Goal: Navigation & Orientation: Find specific page/section

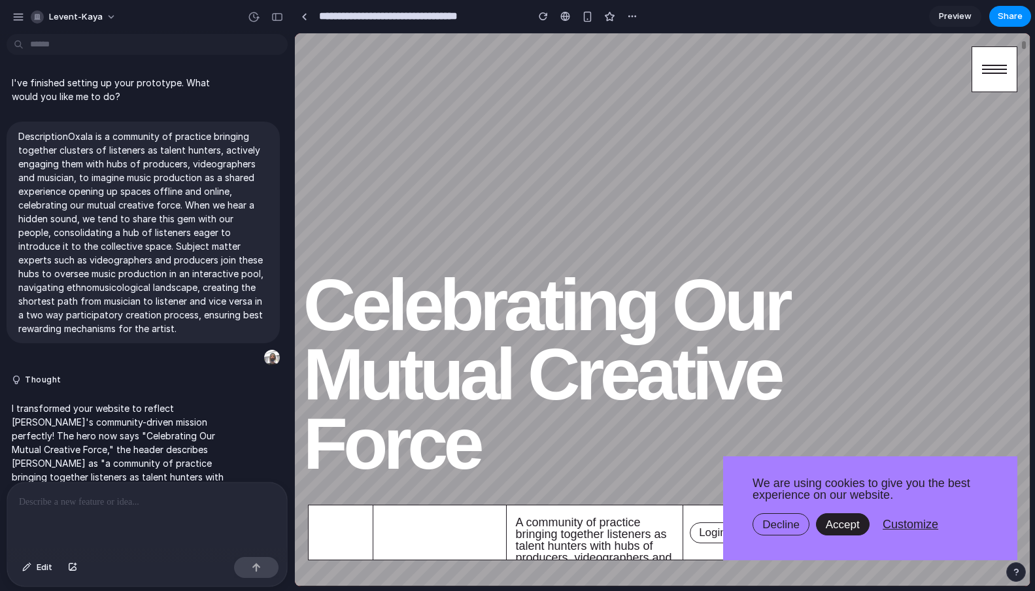
scroll to position [7, 0]
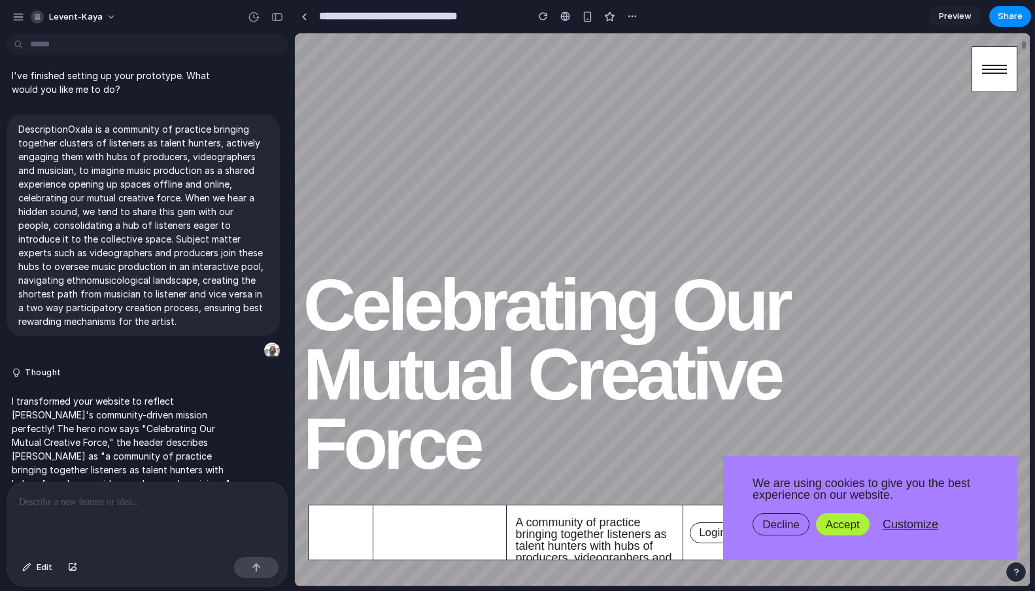
click at [832, 531] on button "Accept" at bounding box center [843, 524] width 54 height 22
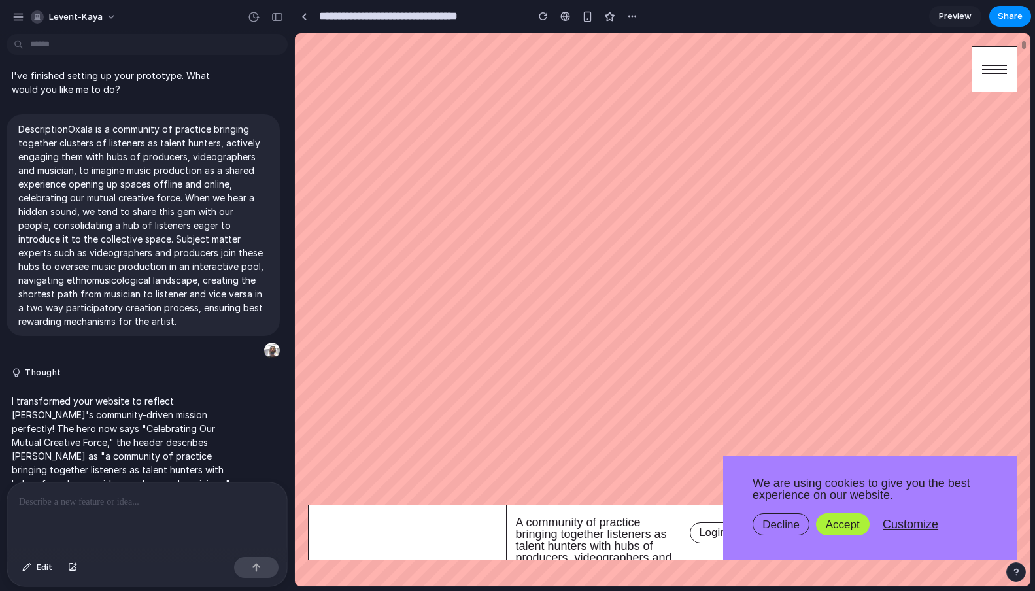
scroll to position [2781, 0]
click at [982, 62] on div at bounding box center [994, 69] width 46 height 46
click at [855, 523] on button "Accept" at bounding box center [843, 524] width 54 height 22
click at [770, 517] on button "Decline" at bounding box center [780, 524] width 57 height 22
click at [989, 67] on div at bounding box center [994, 69] width 46 height 46
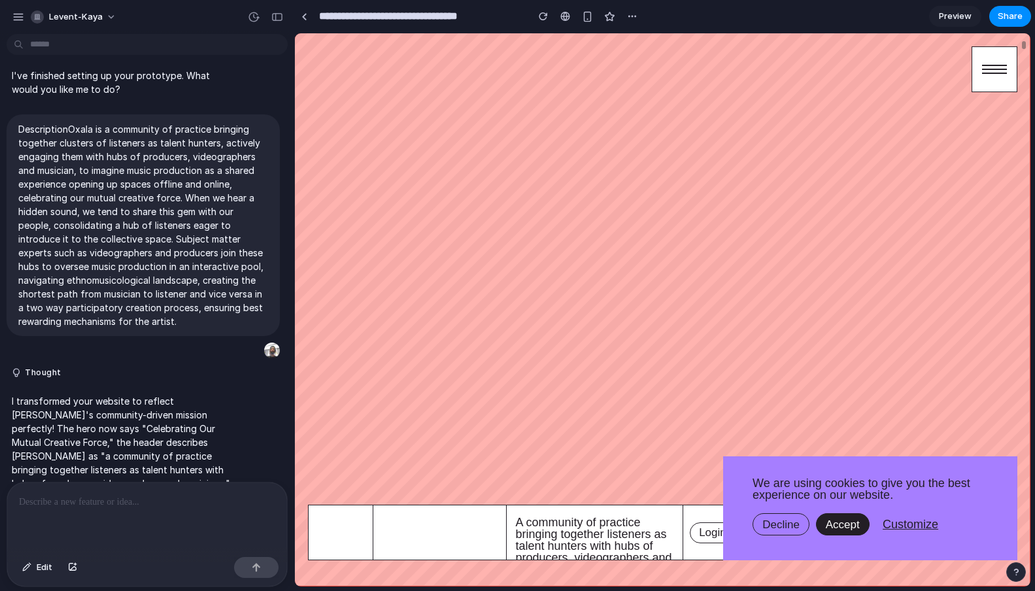
click at [992, 79] on div at bounding box center [994, 69] width 46 height 46
click at [588, 16] on div "button" at bounding box center [587, 16] width 11 height 11
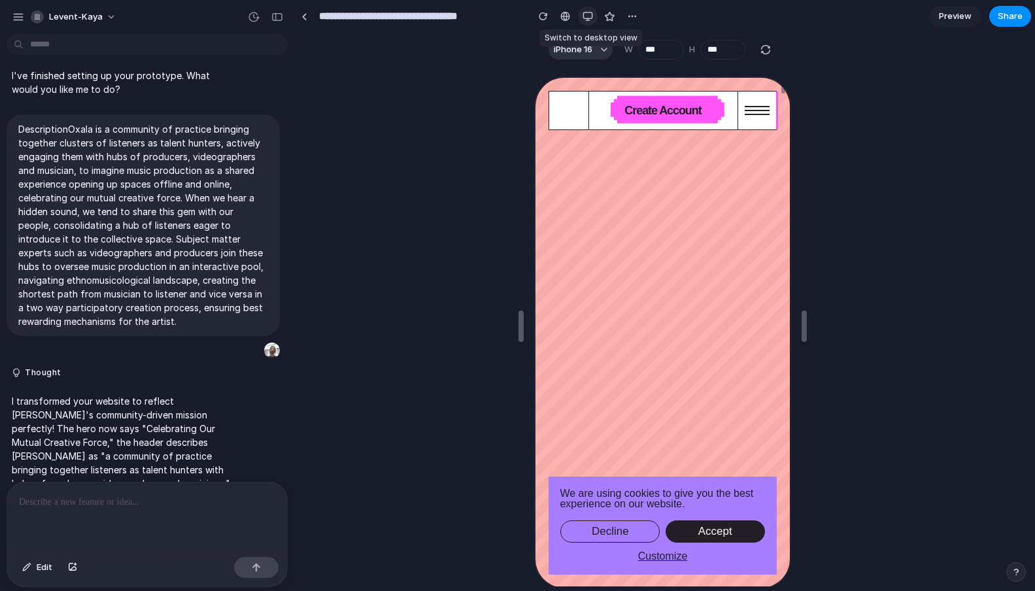
click at [588, 16] on div "button" at bounding box center [587, 16] width 10 height 10
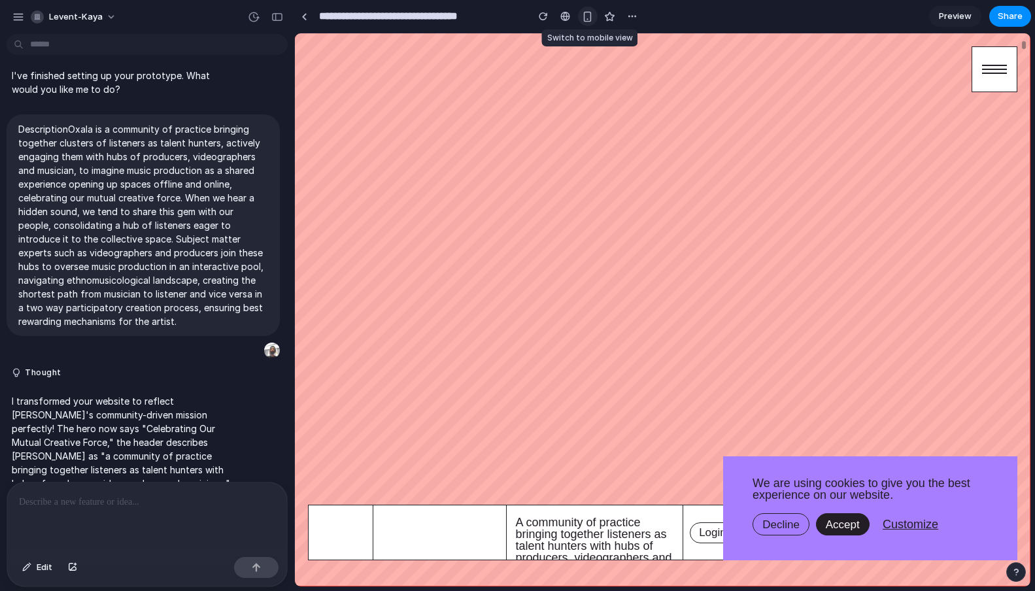
click at [588, 16] on div "button" at bounding box center [587, 16] width 11 height 11
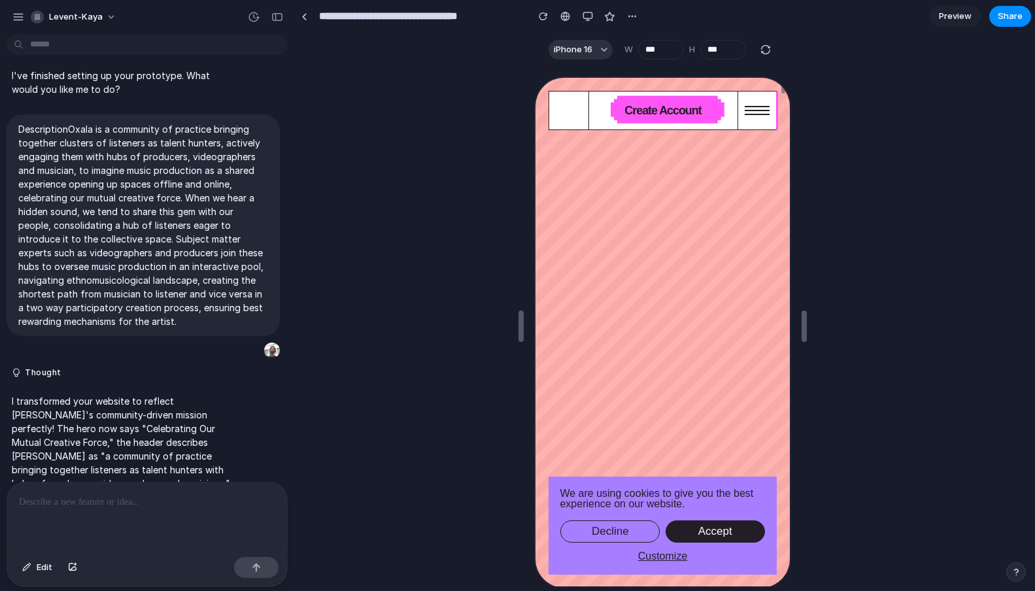
click at [656, 116] on span "Create Account" at bounding box center [661, 109] width 76 height 13
click at [602, 48] on div "button" at bounding box center [604, 49] width 7 height 7
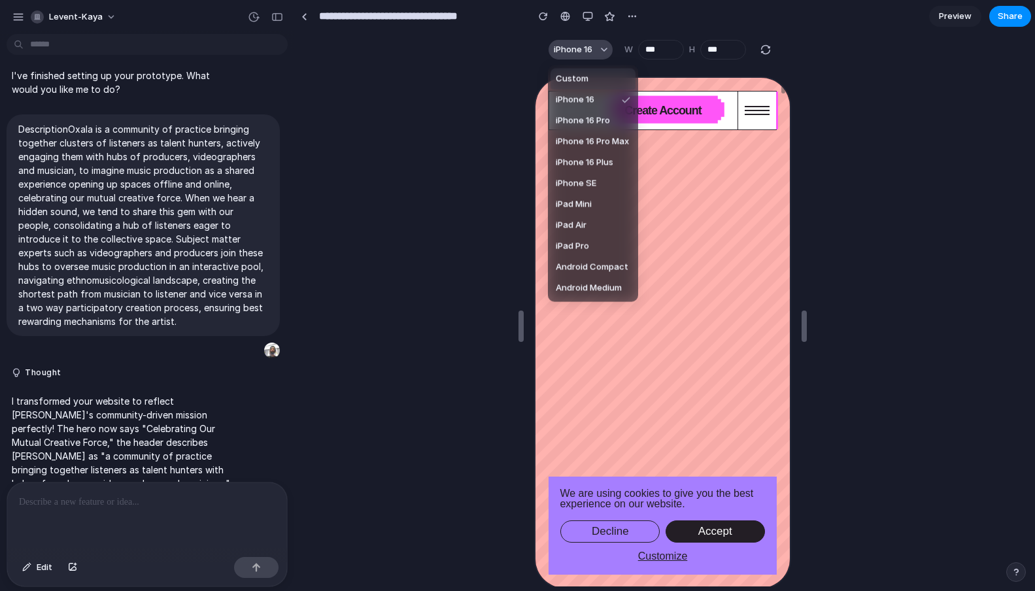
click at [602, 48] on div "Custom iPhone 16 iPhone 16 Pro iPhone 16 Pro Max iPhone 16 Plus iPhone SE iPad …" at bounding box center [517, 295] width 1035 height 591
